Goal: Information Seeking & Learning: Learn about a topic

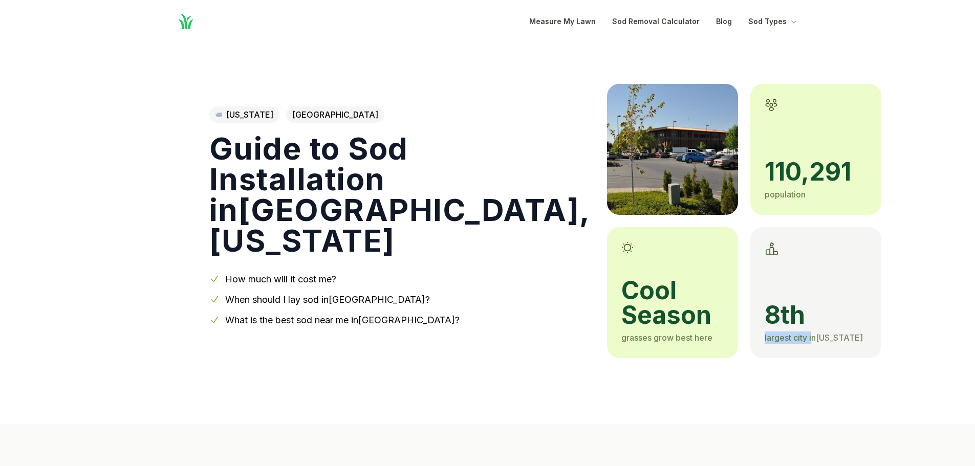
drag, startPoint x: 692, startPoint y: 322, endPoint x: 697, endPoint y: 332, distance: 11.9
click at [765, 332] on div "8th largest city in [US_STATE]" at bounding box center [816, 323] width 102 height 41
click at [422, 246] on h1 "Guide to Sod Installation in [GEOGRAPHIC_DATA] , [US_STATE]" at bounding box center [399, 194] width 381 height 123
drag, startPoint x: 270, startPoint y: 161, endPoint x: 347, endPoint y: 306, distance: 163.3
click at [334, 292] on div "[US_STATE] Spokane County Guide to Sod Installation in [GEOGRAPHIC_DATA] , [US_…" at bounding box center [399, 221] width 381 height 225
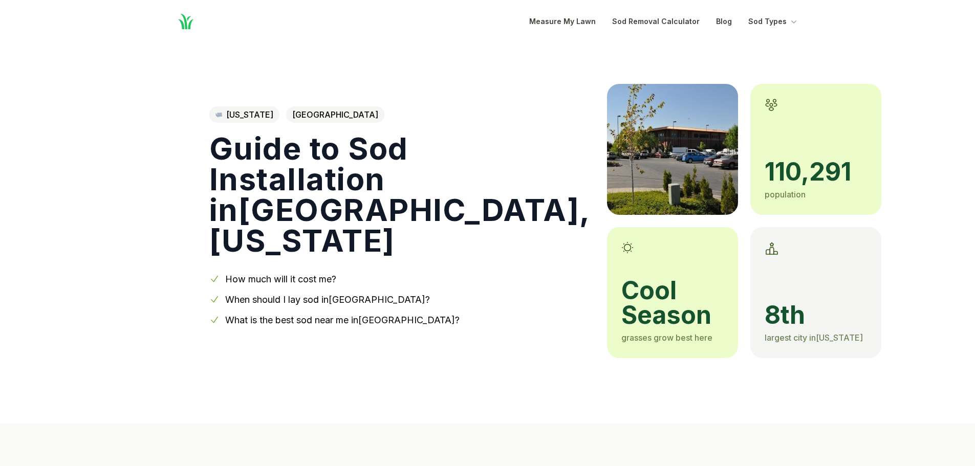
click at [362, 301] on link "When should I lay sod in [GEOGRAPHIC_DATA] ?" at bounding box center [327, 299] width 205 height 11
click at [294, 320] on link "What is the best sod near me in [GEOGRAPHIC_DATA] ?" at bounding box center [342, 320] width 235 height 11
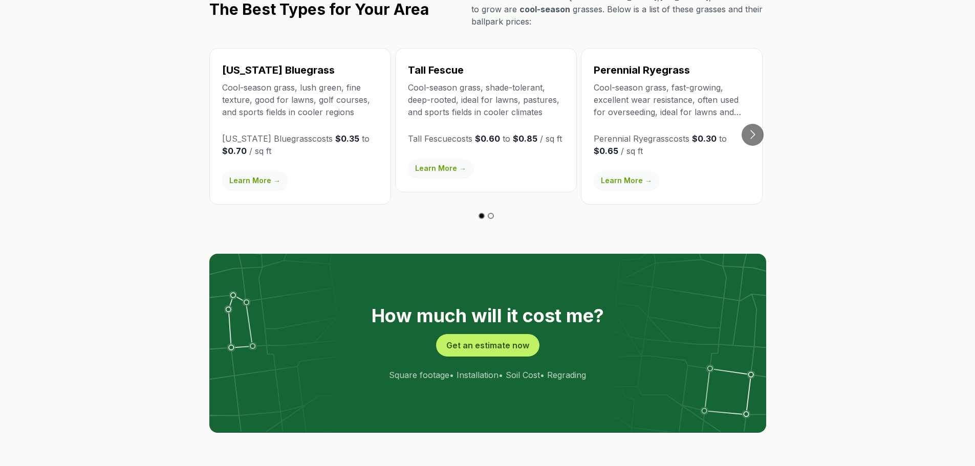
scroll to position [1677, 0]
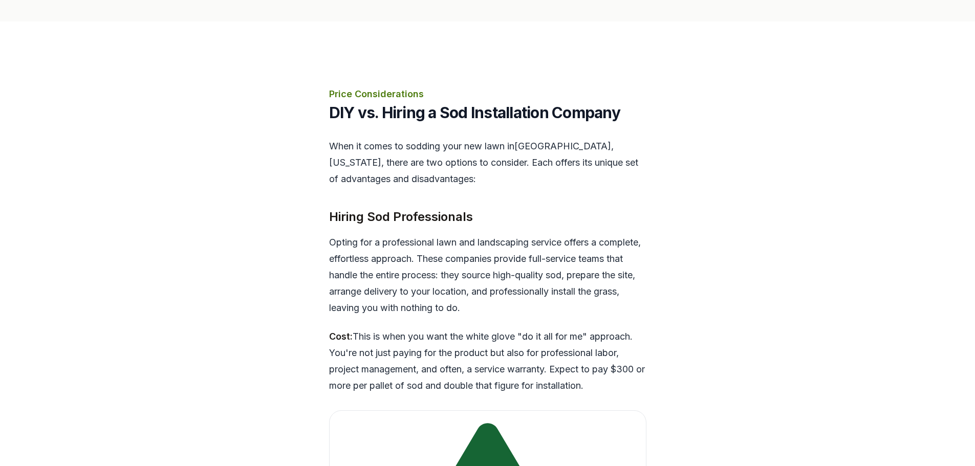
scroll to position [2322, 0]
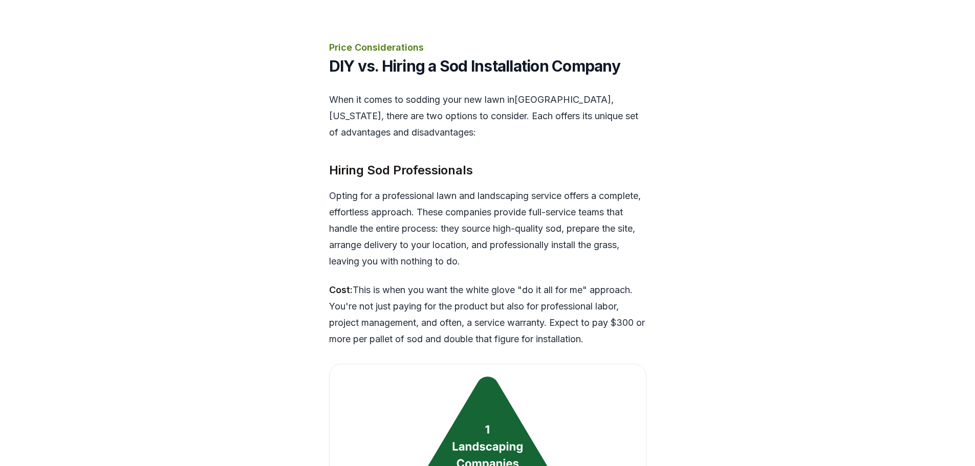
click at [143, 69] on div "[US_STATE] Spokane County Guide to Sod Installation in [GEOGRAPHIC_DATA] , [US_…" at bounding box center [487, 367] width 975 height 5292
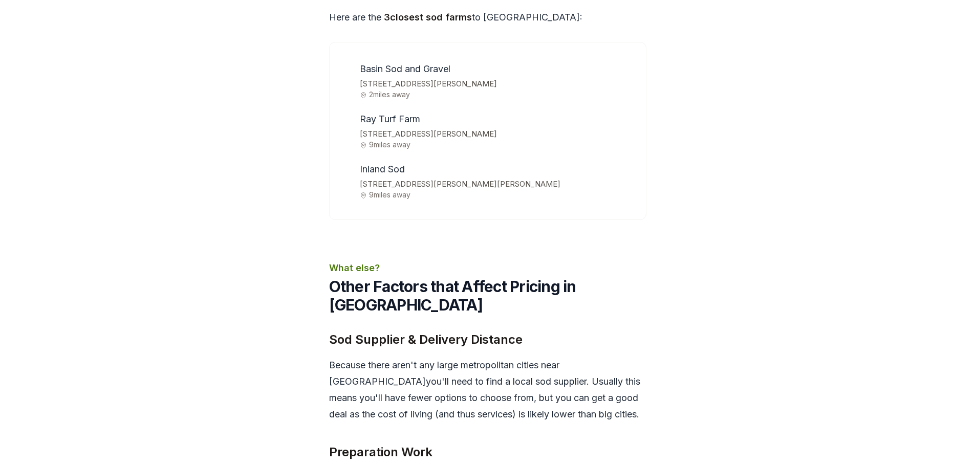
scroll to position [3414, 0]
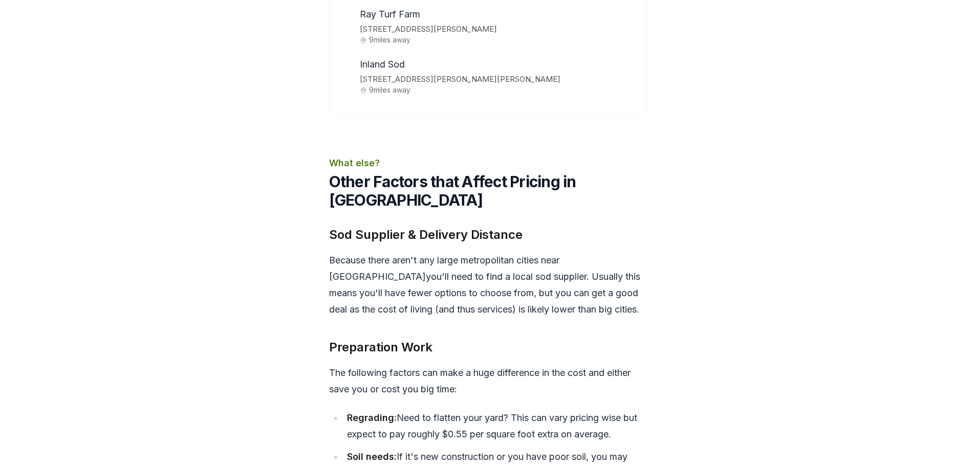
click at [367, 62] on span "Inland Sod" at bounding box center [382, 64] width 45 height 11
copy span "Inland Sod"
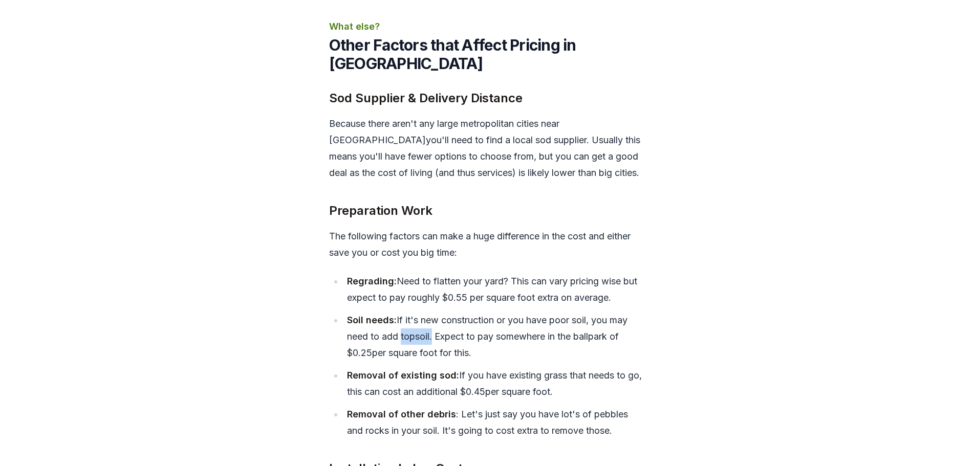
drag, startPoint x: 400, startPoint y: 335, endPoint x: 432, endPoint y: 337, distance: 32.3
click at [432, 337] on li "Soil needs: If it's new construction or you have poor soil, you may need to add…" at bounding box center [495, 336] width 303 height 49
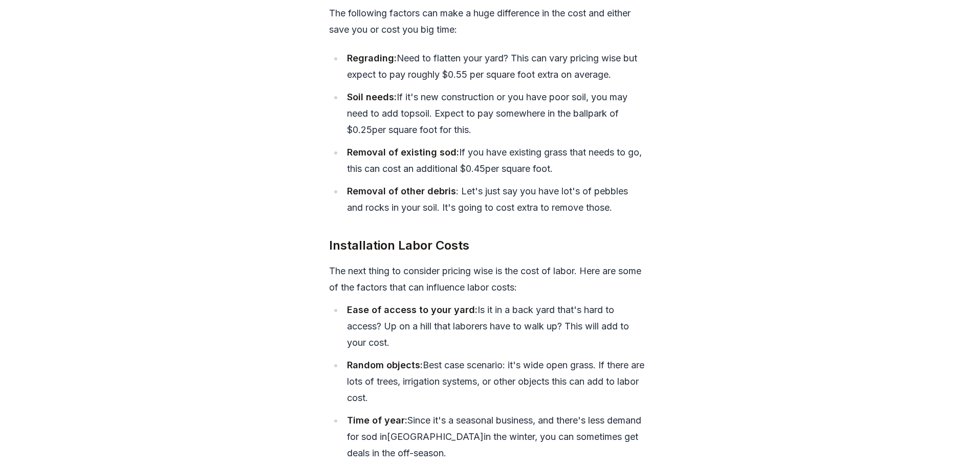
scroll to position [3823, 0]
